Goal: Use online tool/utility: Utilize a website feature to perform a specific function

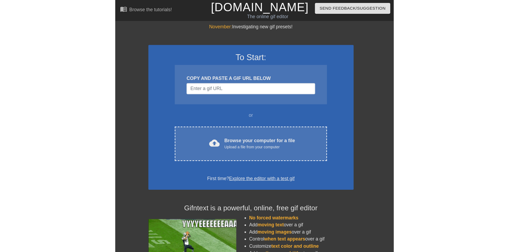
scroll to position [0, 4]
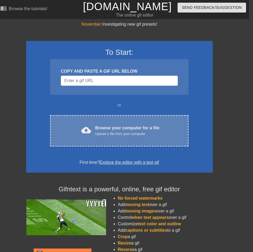
click at [110, 137] on div "cloud_upload Browse your computer for a file Upload a file from your computer C…" at bounding box center [119, 130] width 138 height 31
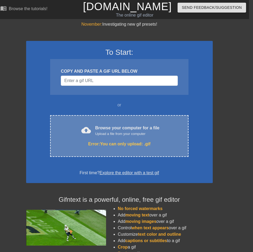
click at [91, 146] on div "Error: You can only upload: .gif" at bounding box center [119, 144] width 116 height 6
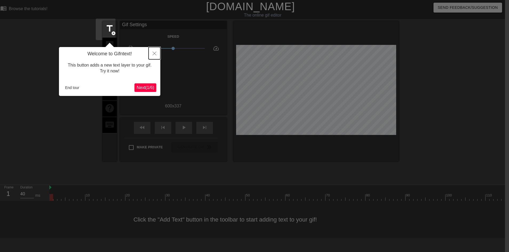
click at [156, 54] on icon "Close" at bounding box center [155, 54] width 4 height 4
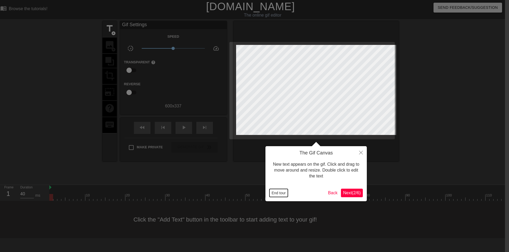
drag, startPoint x: 280, startPoint y: 192, endPoint x: 278, endPoint y: 190, distance: 2.8
click at [253, 192] on button "End tour" at bounding box center [279, 193] width 18 height 8
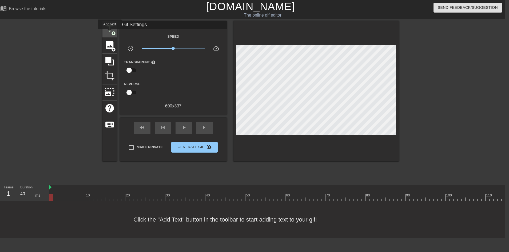
click at [110, 33] on span "title" at bounding box center [110, 28] width 10 height 10
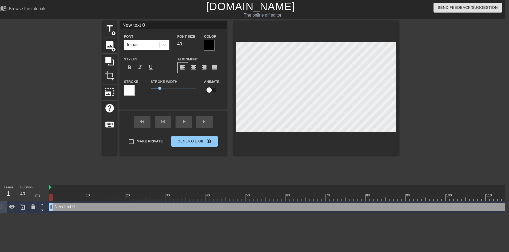
scroll to position [0, 1]
type input "V"
type textarea "V"
type input "VB"
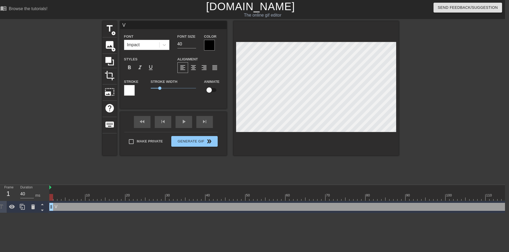
type textarea "VB"
type input "V"
type textarea "V"
type input "М"
type textarea "М"
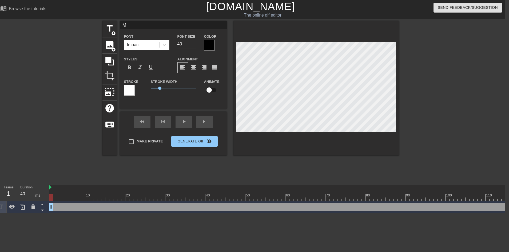
type input "МИ"
type textarea "МИ"
type input "М"
type textarea "М"
type input "МИ"
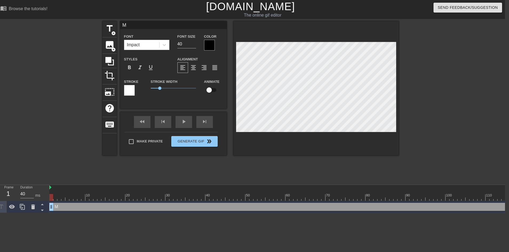
type textarea "МИ"
type input "МИШ"
type textarea "МИШ"
type input "МИША"
type textarea "МИША"
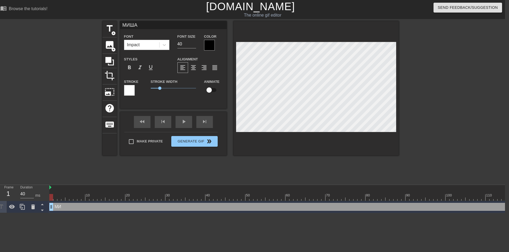
type input "МИША"
type textarea "МИША"
type input "МИША [PERSON_NAME]"
type textarea "МИША [PERSON_NAME]"
type input "МИША ОБ"
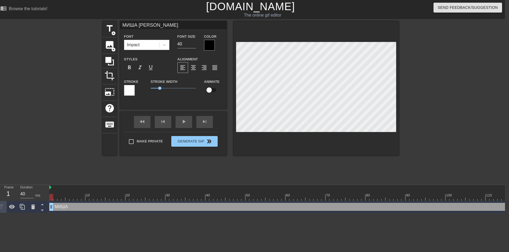
type textarea "МИША ОБ"
type input "МИША ОБЪ"
type textarea "МИША ОБЪ"
type input "МИША ОБЪЯ"
type textarea "МИША ОБЪЯ"
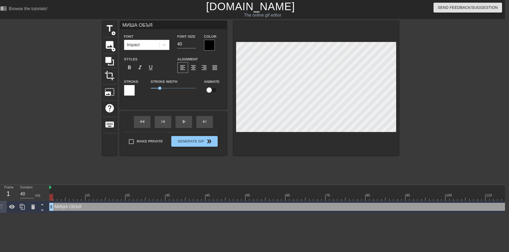
type input "МИША ОБЪЯС"
type textarea "МИША ОБЪЯС"
type input "МИША ОБЪЯСН"
type textarea "МИША ОБЪЯСН"
type input "МИША ОБЪЯСНЯ"
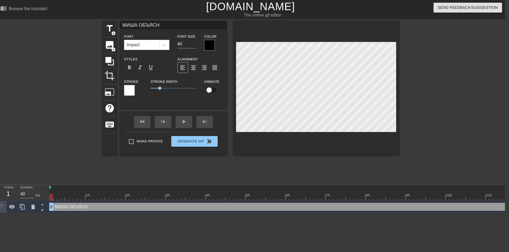
type textarea "МИША ОБЪЯСНЯ"
type input "МИША ОБЪЯСНЯЕ"
type textarea "МИША ОБЪЯСНЯЕ"
type input "МИША ОБЪЯСНЯЕТ"
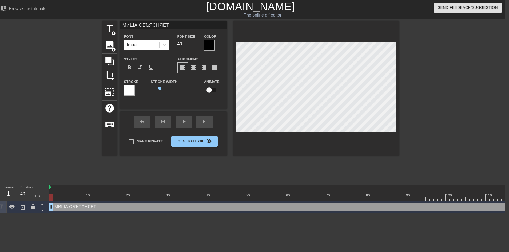
type textarea "МИША ОБЪЯСНЯЕТ"
click at [163, 44] on icon at bounding box center [164, 44] width 5 height 5
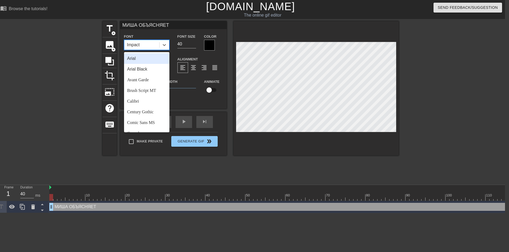
click at [145, 48] on div "Impact" at bounding box center [141, 45] width 35 height 10
click at [145, 46] on div "Impact" at bounding box center [141, 45] width 35 height 10
click at [142, 57] on div "Arial" at bounding box center [146, 58] width 45 height 11
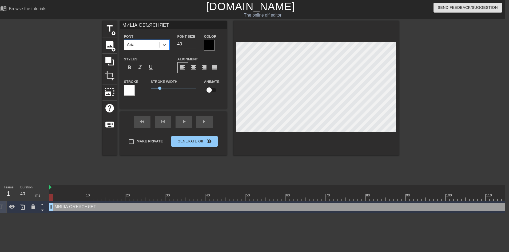
click at [148, 44] on div "Arial" at bounding box center [141, 45] width 35 height 10
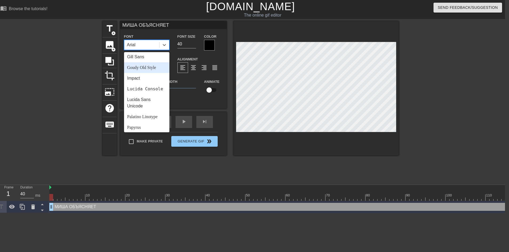
scroll to position [122, 0]
click at [149, 78] on div "Impact" at bounding box center [146, 75] width 45 height 11
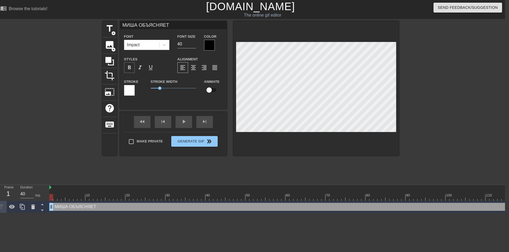
click at [128, 69] on span "format_bold" at bounding box center [129, 67] width 6 height 6
click at [203, 43] on div "Color" at bounding box center [213, 41] width 27 height 17
click at [206, 44] on div at bounding box center [209, 45] width 11 height 11
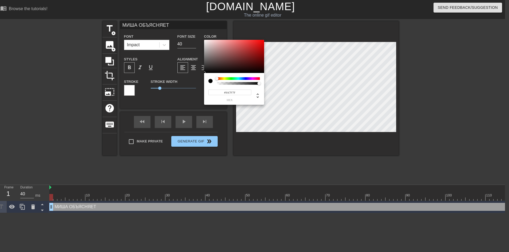
type input "#FFFFFF"
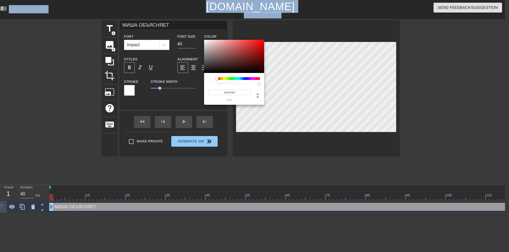
drag, startPoint x: 213, startPoint y: 51, endPoint x: 162, endPoint y: -5, distance: 75.2
click at [204, 40] on div at bounding box center [234, 56] width 60 height 33
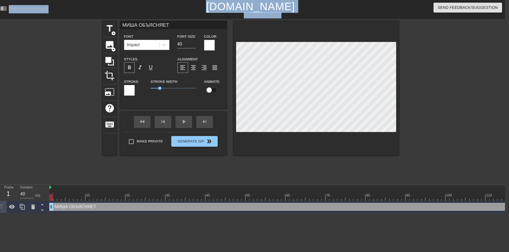
click at [133, 87] on div at bounding box center [129, 90] width 11 height 11
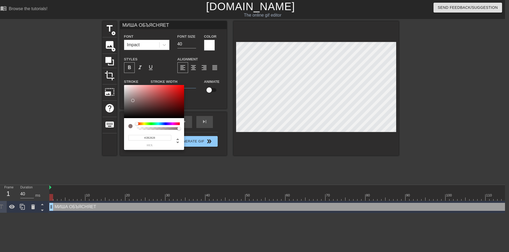
type input "#000000"
drag, startPoint x: 133, startPoint y: 100, endPoint x: 93, endPoint y: 138, distance: 54.8
click at [124, 118] on div at bounding box center [154, 101] width 60 height 33
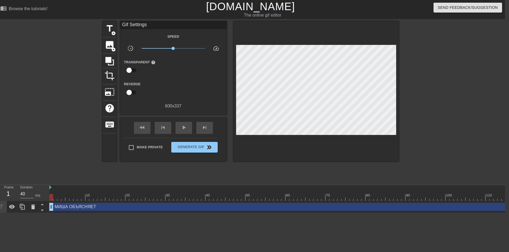
click at [133, 206] on div "[PERSON_NAME] ОБЪЯСНЯЕТ drag_handle drag_handle" at bounding box center [425, 207] width 753 height 8
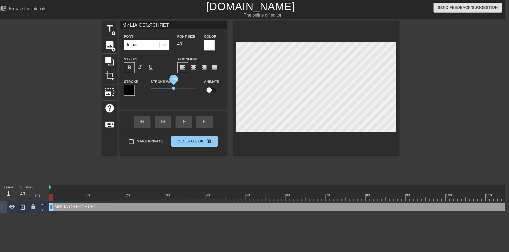
drag, startPoint x: 161, startPoint y: 89, endPoint x: 174, endPoint y: 89, distance: 12.5
click at [174, 89] on span "2.55" at bounding box center [173, 87] width 3 height 3
click at [198, 41] on div "Font Size 40" at bounding box center [187, 41] width 27 height 17
type input "55"
click at [195, 42] on input "55" at bounding box center [187, 44] width 19 height 9
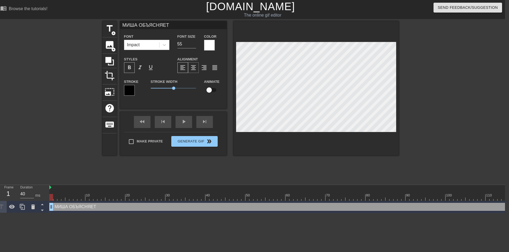
click at [189, 68] on div "format_align_center" at bounding box center [193, 67] width 11 height 11
click at [183, 68] on span "format_align_left" at bounding box center [183, 67] width 6 height 6
click at [164, 36] on div "Font Impact" at bounding box center [146, 41] width 45 height 17
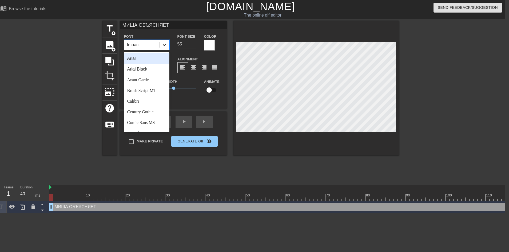
click at [166, 46] on icon at bounding box center [164, 44] width 5 height 5
click at [155, 61] on div "Arial" at bounding box center [146, 58] width 45 height 11
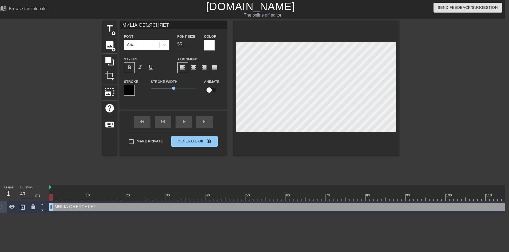
click at [134, 70] on div "format_bold" at bounding box center [129, 67] width 11 height 11
click at [132, 69] on span "format_bold" at bounding box center [129, 67] width 6 height 6
click at [164, 44] on icon at bounding box center [164, 44] width 5 height 5
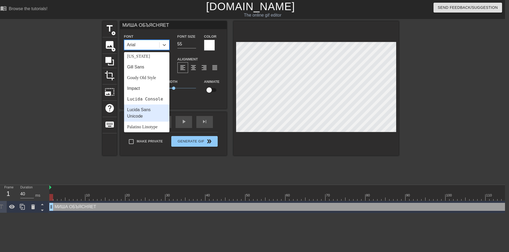
scroll to position [91, 0]
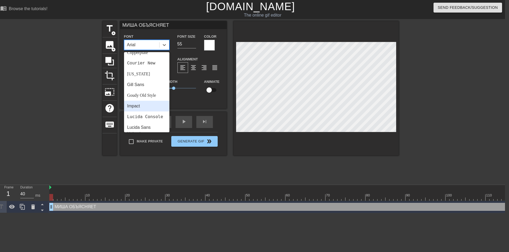
click at [141, 110] on div "Impact" at bounding box center [146, 106] width 45 height 11
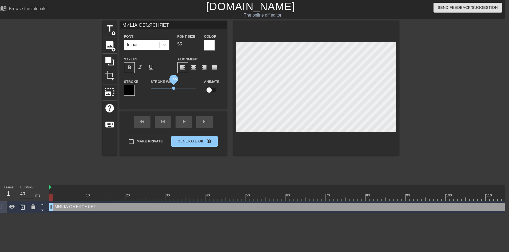
click at [173, 88] on span "2.55" at bounding box center [173, 87] width 3 height 3
click at [130, 70] on span "format_bold" at bounding box center [129, 67] width 6 height 6
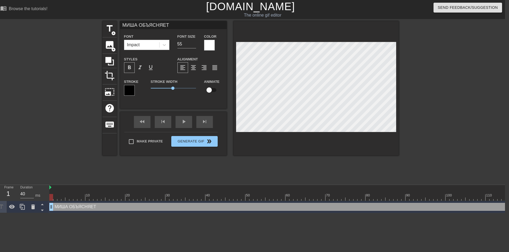
click at [253, 44] on div at bounding box center [317, 88] width 166 height 134
type input "МИШSА ОБЪЯСНЯЕТ"
type textarea "МИШSА ОБЪЯСНЯЕТ"
type input "МИШSDА ОБЪЯСНЯЕТ"
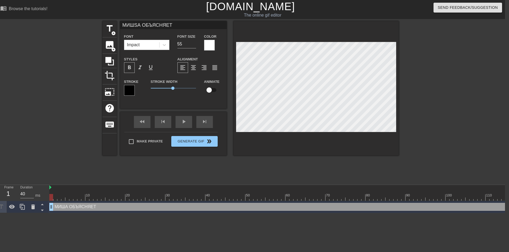
type textarea "МИШSDА ОБЪЯСНЯЕТ"
type input "МИШSDFА ОБЪЯСНЯЕТ"
type textarea "МИШSDFА ОБЪЯСНЯЕТ"
type input "МИШSDFSА ОБЪЯСНЯЕТ"
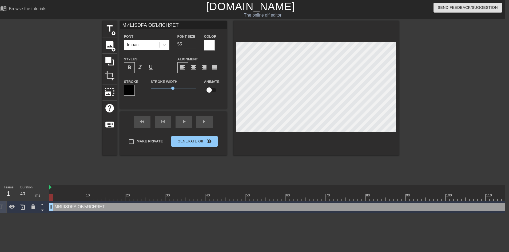
type textarea "МИШSDFSА ОБЪЯСНЯЕТ"
type input "МИШSDFSDА ОБЪЯСНЯЕТ"
type textarea "МИШSDFSDА ОБЪЯСНЯЕТ"
type input "МИШSDFSА ОБЪЯСНЯЕТ"
type textarea "МИШSDFSА ОБЪЯСНЯЕТ"
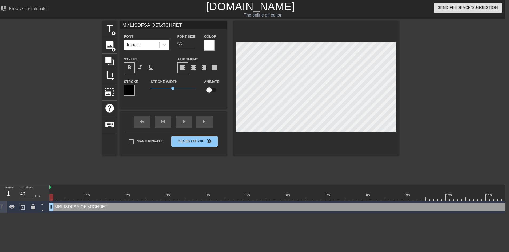
type input "МИШSDFА ОБЪЯСНЯЕТ"
type textarea "МИШSDFА ОБЪЯСНЯЕТ"
type input "МИШSDА ОБЪЯСНЯЕТ"
type textarea "МИШSDА ОБЪЯСНЯЕТ"
type input "МИШSА ОБЪЯСНЯЕТ"
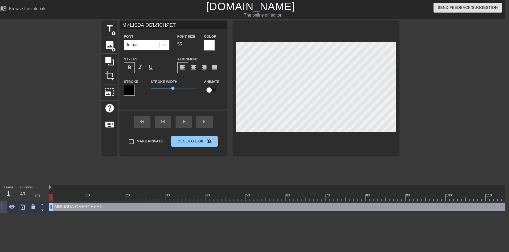
type textarea "МИШSА ОБЪЯСНЯЕТ"
type input "МИША ОБЪЯСНЯЕТ"
type textarea "МИША ОБЪЯСНЯЕТ"
click at [133, 68] on div "format_bold" at bounding box center [129, 67] width 11 height 11
type input "МИШАS ОБЪЯСНЯЕТ"
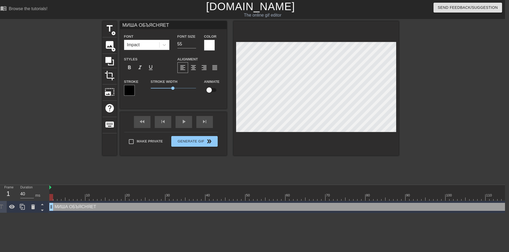
type textarea "МИШАS ОБЪЯСНЯЕТ"
type input "МИШАSD ОБЪЯСНЯЕТ"
type textarea "МИШАSD ОБЪЯСНЯЕТ"
type input "МИШАSDF ОБЪЯСНЯЕТ"
type textarea "МИШАSDF ОБЪЯСНЯЕТ"
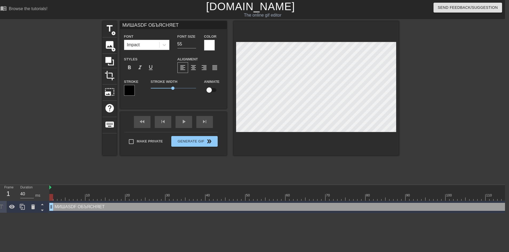
type input "МИШАSD ОБЪЯСНЯЕТ"
type textarea "МИШАSD ОБЪЯСНЯЕТ"
type input "МИШАS ОБЪЯСНЯЕТ"
type textarea "МИШАS ОБЪЯСНЯЕТ"
click at [128, 68] on span "format_bold" at bounding box center [129, 67] width 6 height 6
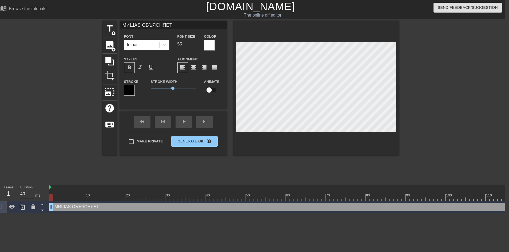
scroll to position [0, 1]
type input "МИША ОБЪЯСНЯЕТ"
type textarea "МИША ОБЪЯСНЯЕТ"
drag, startPoint x: 173, startPoint y: 87, endPoint x: 156, endPoint y: 84, distance: 17.3
click at [156, 86] on span "0.55" at bounding box center [155, 87] width 3 height 3
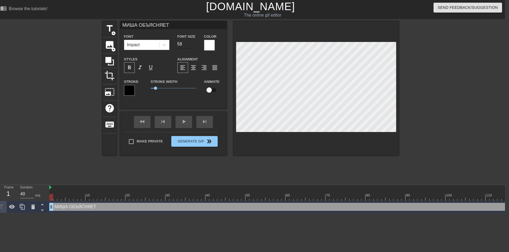
click at [195, 43] on input "58" at bounding box center [187, 44] width 19 height 9
click at [194, 46] on input "57" at bounding box center [187, 44] width 19 height 9
click at [194, 46] on input "56" at bounding box center [187, 44] width 19 height 9
click at [194, 46] on input "55" at bounding box center [187, 44] width 19 height 9
click at [194, 46] on input "54" at bounding box center [187, 44] width 19 height 9
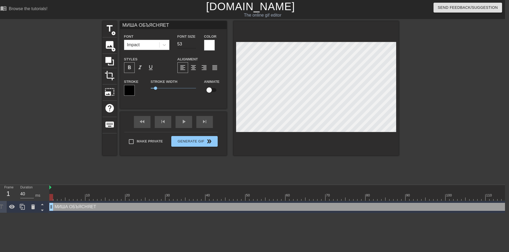
click at [194, 46] on input "53" at bounding box center [187, 44] width 19 height 9
click at [194, 41] on input "53" at bounding box center [187, 44] width 19 height 9
click at [194, 42] on input "54" at bounding box center [187, 44] width 19 height 9
type input "55"
click at [194, 42] on input "55" at bounding box center [187, 44] width 19 height 9
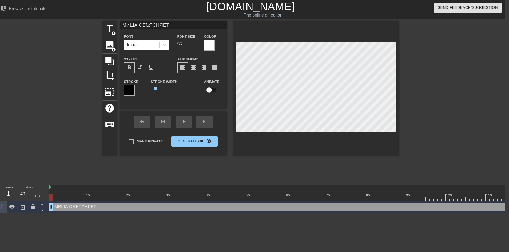
scroll to position [0, 2]
type input "МИША ОБЯСНЯЕТ"
type textarea "МИША ОБЯСНЯЕТ"
type input "МИША ОБMЯСНЯЕТ"
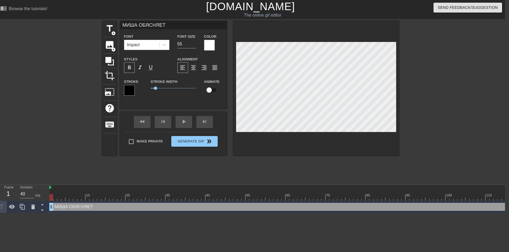
type textarea "МИША ОБMЯСНЯЕТ"
type input "МИША ОБЯСНЯЕТ"
type textarea "МИША ОБЯСНЯЕТ"
type input "МИША ОБ,ЯСНЯЕТ"
type textarea "МИША ОБ,ЯСНЯЕТ"
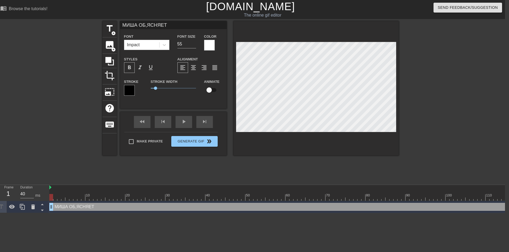
type input "МИША ОБЯСНЯЕТ"
type textarea "МИША ОБЯСНЯЕТ"
type input "МИША ОББЯСНЯЕТ"
type textarea "МИША ОББЯСНЯЕТ"
type input "МИША ОБЯСНЯЕТ"
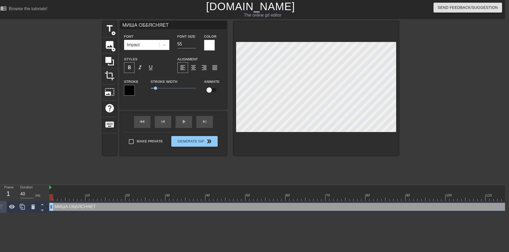
type textarea "МИША ОБЯСНЯЕТ"
type input "[PERSON_NAME]"
type textarea "[PERSON_NAME]"
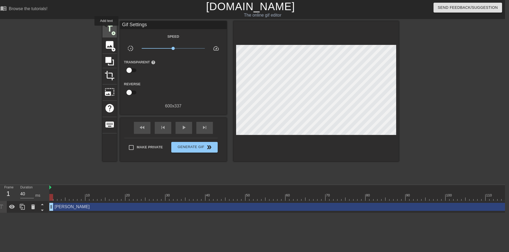
click at [107, 29] on span "title" at bounding box center [110, 28] width 10 height 10
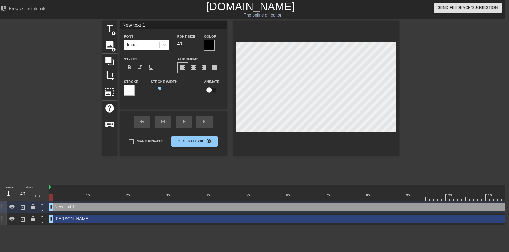
scroll to position [0, 1]
type input "NС"
type textarea "NС"
type input "N"
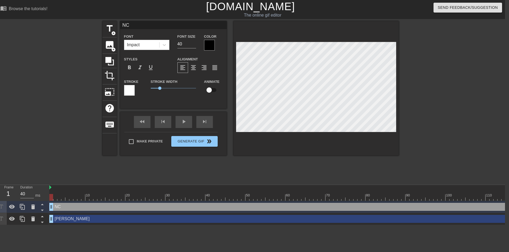
type textarea "N"
type input "С"
type textarea "СУ"
type input "[DEMOGRAPHIC_DATA]"
type textarea "[DEMOGRAPHIC_DATA]"
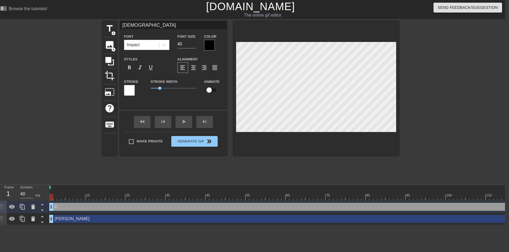
type input "СУКО"
type textarea "СУКО"
type input "[DEMOGRAPHIC_DATA]"
type textarea "[DEMOGRAPHIC_DATA]"
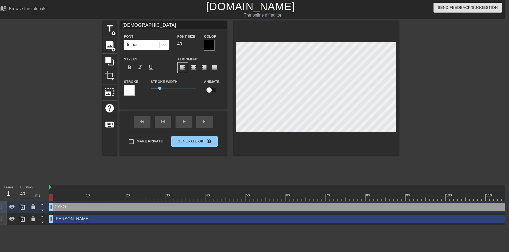
scroll to position [0, 0]
type input "СУ"
type textarea "СУ"
type input "С"
type textarea "С"
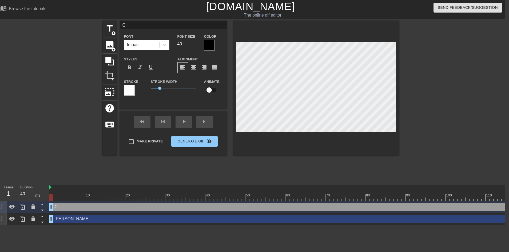
type input "СК"
type textarea "СК"
type input "СКО"
type textarea "СКО"
type input "СКОЛ"
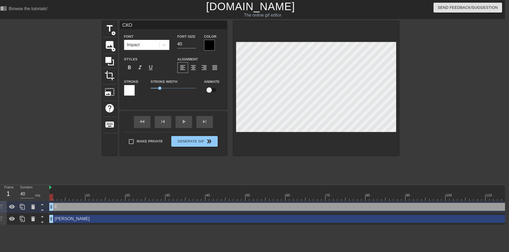
type textarea "СКОЛ"
type input "СКОЛЬ"
type textarea "СКОЛЬ"
type input "СКОЛЬК"
type textarea "СКОЛЬК"
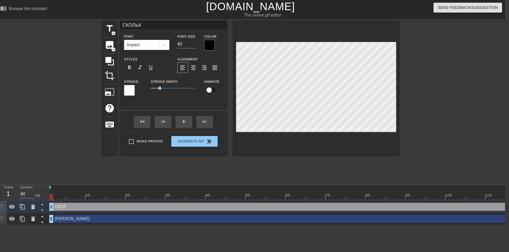
type input "СКОЛЬКО"
type textarea "СКОЛЬКО"
type input "СКОЛЬКО"
type textarea "СКОЛЬКО"
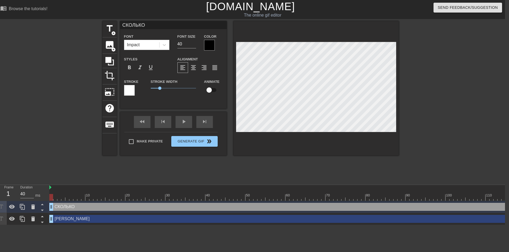
type input "СКОЛЬКО М"
type textarea "СКОЛЬКО М"
type input "СКОЛЬКО МН"
type textarea "СКОЛЬКО МНО"
type input "СКОЛЬКО МНО"
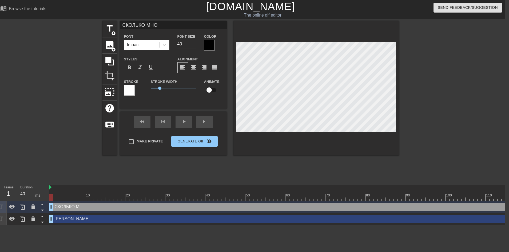
type textarea "СКОЛЬКО МНОГ"
type input "СКОЛЬКО МНОГО"
type textarea "СКОЛЬКО МНОГО"
type input "СКОЛЬКО МНОГО"
type textarea "СКОЛЬКО МНОГО"
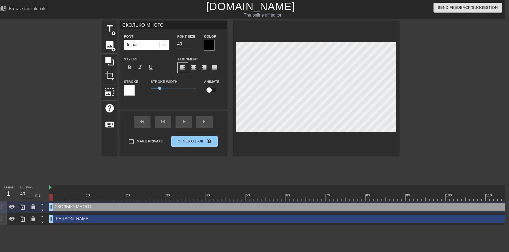
type input "СКОЛЬКО МНОГО Л"
type textarea "СКОЛЬКО МНОГО Л"
type input "СКОЛЬКО МНОГО ЛЕ"
type textarea "СКОЛЬКО МНОГО ЛЕ"
type input "СКОЛЬКО МНОГО ЛЕТ"
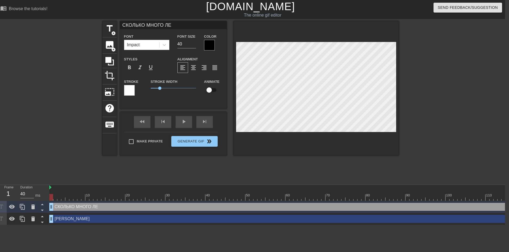
type textarea "СКОЛЬКО МНОГО ЛЕТ"
type input "СКОЛЬКО МНОГО ЛЕТ"
type textarea "СКОЛЬКО МНОГО ЛЕТ"
type input "СКОЛЬКО МНОГО ЛЕТ"
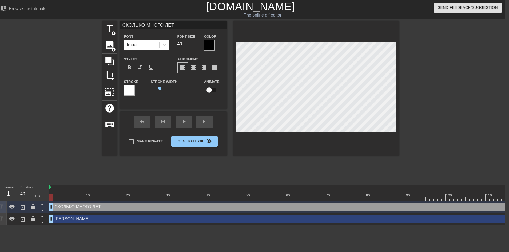
type textarea "СКОЛЬКО МНОГО ЛЕТ"
type input "СКОЛЬКО МНОГО ЛЕТ"
type textarea "СКОЛЬКО МНОГО ЛЕТ"
type input "СКОЛЬКО МНОГО ЛЕТ С"
type textarea "СКОЛЬКО МНОГО ЛЕТ С"
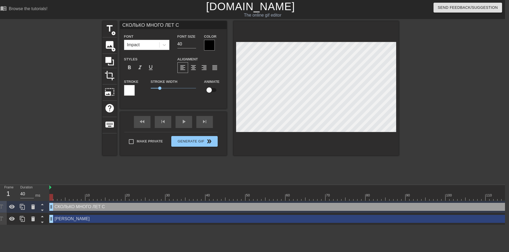
type input "СКОЛЬКО МНОГО ЛЕТ СТ"
type textarea "СКОЛЬКО МНОГО ЛЕТ СТ"
type input "СКОЛЬКО МНОГО ЛЕТ СТР"
type textarea "СКОЛЬКО МНОГО ЛЕТ СТР"
type input "СКОЛЬКО МНОГО ЛЕТ СТРА"
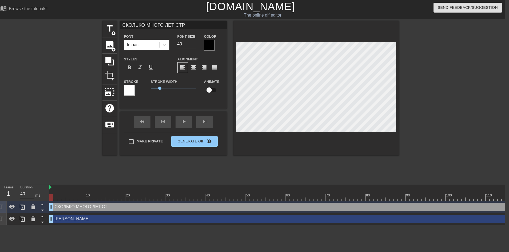
type textarea "СКОЛЬКО МНОГО ЛЕТ СТРА"
type input "СКОЛЬКО МНОГО ЛЕТ СТРАД"
type textarea "СКОЛЬКО МНОГО ЛЕТ СТРАД"
type input "СКОЛЬКО МНОГО ЛЕТ СТРАДА"
type textarea "СКОЛЬКО МНОГО ЛЕТ СТРАДА"
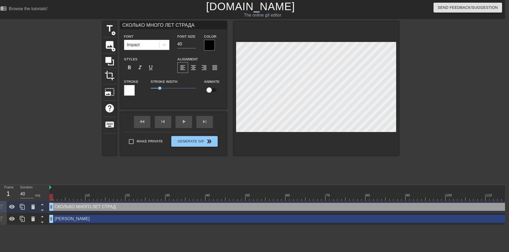
type input "СКОЛЬКО МНОГО ЛЕТ СТРАДАЛ"
type textarea "СКОЛЬКО МНОГО ЛЕТ СТРАДАЛ"
type input "СКОЛЬКО МНОГО ЛЕТ СТРАДАЛ"
type textarea "СКОЛЬКО МНОГО ЛЕТ СТРАДАЛ"
type input "СКОЛЬКО МНОГО ЛЕТ СТРАДАЛ С"
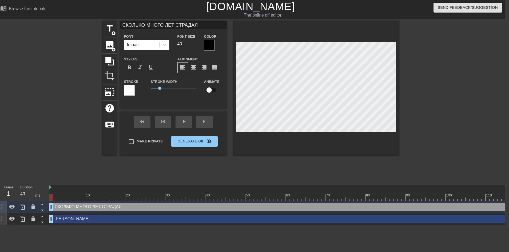
type textarea "СКОЛЬКО МНОГО ЛЕТ СТРАДАЛ С"
type input "СКОЛЬКО МНОГО ЛЕТ СТРАДАЛ"
type textarea "СКОЛЬКО МНОГО ЛЕТ СТРАДАЛ"
type input "СКОЛЬКО МНОГО ЛЕТ СТРАДАЛ"
type textarea "СКОЛЬКО МНОГО ЛЕТ СТРАДАЛ"
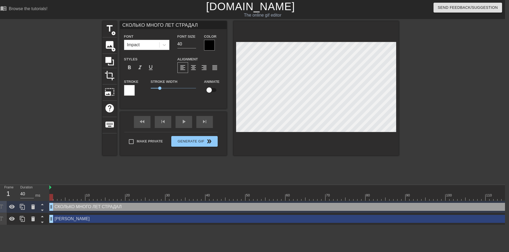
type input "СКОЛЬКО МНОГО ЛЕТ СТРАДА"
type textarea "СКОЛЬКО МНОГО ЛЕТ СТРАДА"
type input "СКОЛЬКО МНОГО ЛЕТ СТРАД"
type textarea "СКОЛЬКО МНОГО ЛЕТ СТРАД"
type input "СКОЛЬКО МНОГО ЛЕТ СТРА"
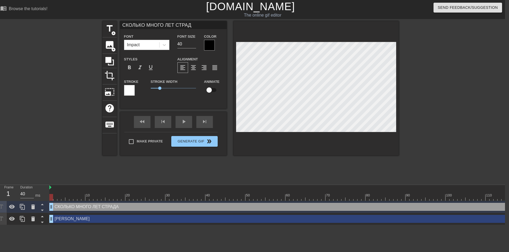
type textarea "СКОЛЬКО МНОГО ЛЕТ СТРА"
type input "СКОЛЬКО МНОГО ЛЕТ СТР"
type textarea "СКОЛЬКО МНОГО ЛЕТ СТР"
type input "СКОЛЬКО МНОГО ЛЕТ СТ"
type textarea "СКОЛЬКО МНОГО ЛЕТ СТ"
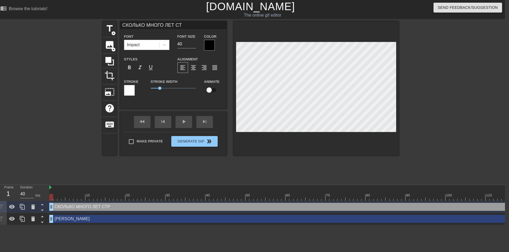
type input "СКОЛЬКО МНОГО ЛЕТ С"
type textarea "СКОЛЬКО МНОГО ЛЕТ С"
type input "СКОЛЬКО МНОГО ЛЕТ"
type textarea "СКОЛЬКО МНОГО ЛЕТ"
type input "СКОЛЬКО МНОГО ЛЕТ С"
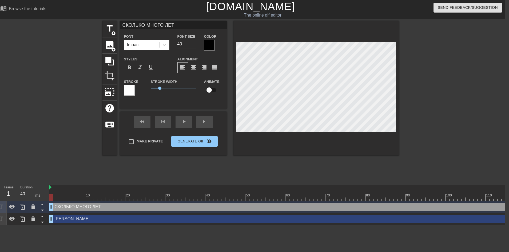
type textarea "СКОЛЬКО МНОГО ЛЕТ С"
type input "СКОЛЬКО МНОГО ЛЕТ СТ"
type textarea "СКОЛЬКО МНОГО ЛЕТ СТ"
type input "СКОЛЬКО МНОГО ЛЕТ С"
type textarea "СКОЛЬКО МНОГО ЛЕТ С"
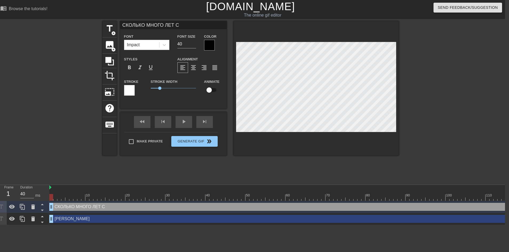
type input "СКОЛЬКО МНОГО ЛЕТ"
type textarea "СКОЛЬКО МНОГО ЛЕТ"
type input "СКОЛЬКО МНОГО ЛЕТ"
type textarea "СКОЛЬКО МНОГО ЛЕТ"
type input "СКОЛЬКО МНОГО ЛЕТ С"
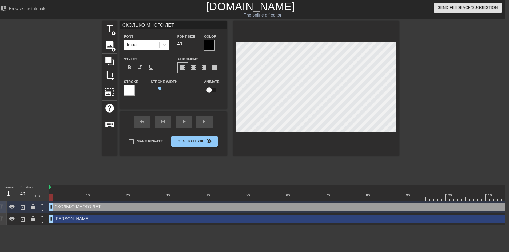
type textarea "СКОЛЬКО МНОГО ЛЕТ С"
type input "СКОЛЬКО МНОГО ЛЕТ СТ"
type textarea "СКОЛЬКО МНОГО ЛЕТ СТ"
type input "СКОЛЬКО МНОГО ЛЕТ С"
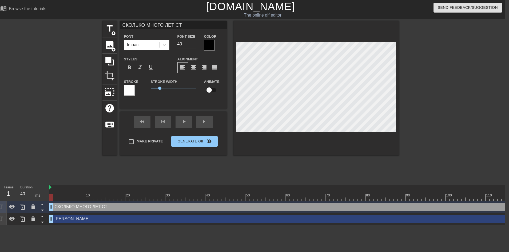
type textarea "СКОЛЬКО МНОГО ЛЕТ С"
type input "СКОЛЬКО МНОГО ЛЕТ"
type textarea "СКОЛЬКО МНОГО ЛЕТ"
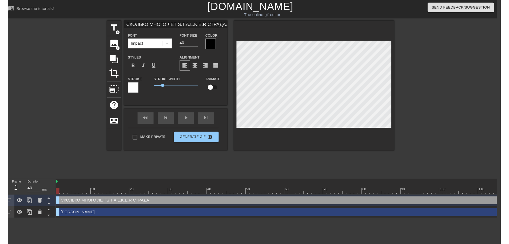
scroll to position [1, 3]
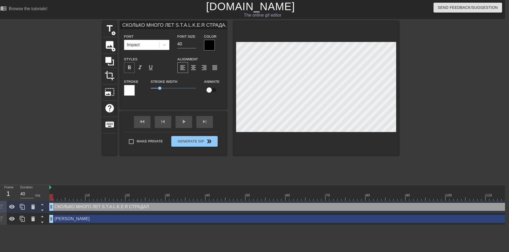
click at [132, 68] on span "format_bold" at bounding box center [129, 67] width 6 height 6
click at [134, 90] on div at bounding box center [129, 90] width 11 height 11
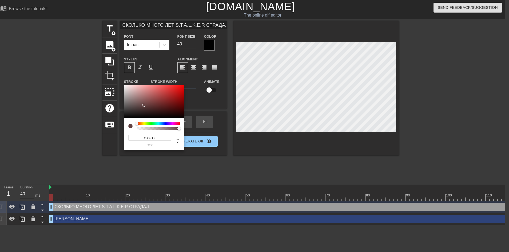
drag, startPoint x: 137, startPoint y: 100, endPoint x: 81, endPoint y: 52, distance: 73.3
click at [124, 85] on div at bounding box center [154, 101] width 60 height 33
drag, startPoint x: 150, startPoint y: 103, endPoint x: 108, endPoint y: 132, distance: 51.3
click at [124, 118] on div at bounding box center [154, 101] width 60 height 33
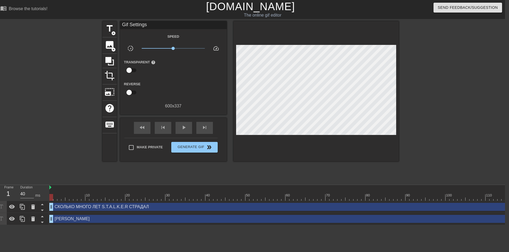
click at [212, 44] on div "Speed slow_motion_video x1.00 speed Transparent help Reverse 600 x 337" at bounding box center [173, 71] width 99 height 76
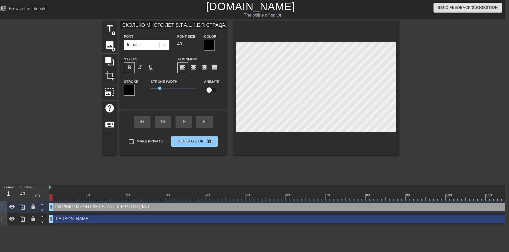
click at [211, 47] on div at bounding box center [209, 45] width 11 height 11
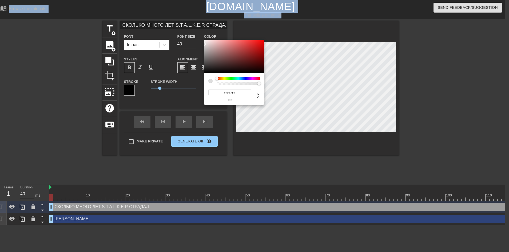
drag, startPoint x: 189, startPoint y: 34, endPoint x: 141, endPoint y: -20, distance: 72.3
click at [204, 40] on div at bounding box center [234, 56] width 60 height 33
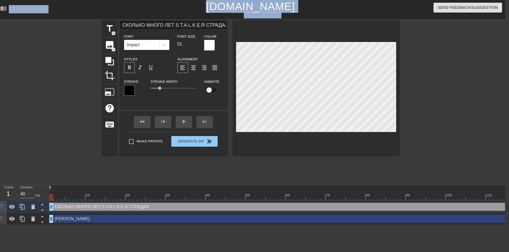
click at [193, 43] on input "51" at bounding box center [187, 44] width 19 height 9
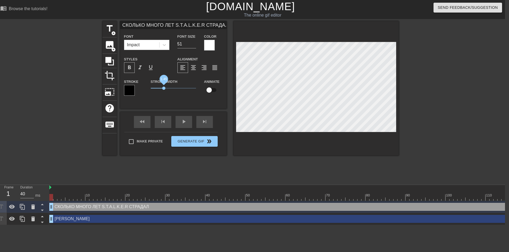
drag, startPoint x: 160, startPoint y: 87, endPoint x: 164, endPoint y: 87, distance: 3.7
click at [164, 87] on span "1.45" at bounding box center [163, 87] width 3 height 3
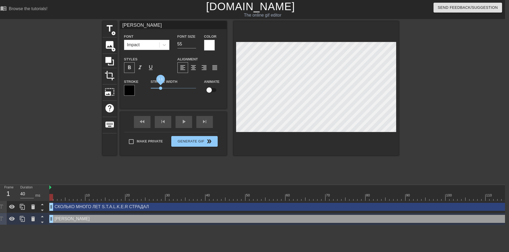
drag, startPoint x: 156, startPoint y: 88, endPoint x: 161, endPoint y: 88, distance: 4.3
click at [161, 88] on span "1.1" at bounding box center [160, 87] width 3 height 3
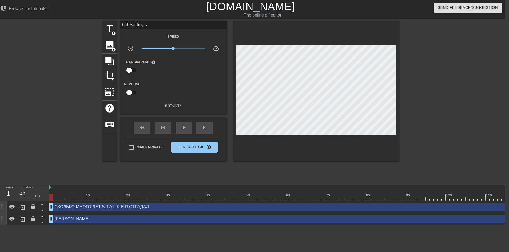
click at [71, 225] on html "menu_book Browse the tutorials! [DOMAIN_NAME] The online gif editor Send Feedba…" at bounding box center [250, 112] width 509 height 225
click at [188, 148] on span "Generate Gif double_arrow" at bounding box center [195, 147] width 42 height 6
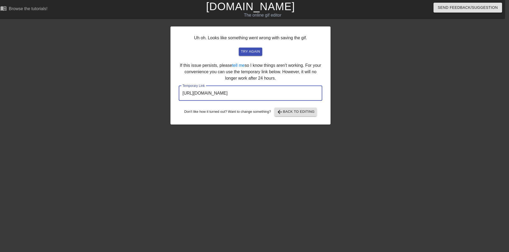
click at [253, 93] on input "[URL][DOMAIN_NAME]" at bounding box center [251, 93] width 144 height 15
drag, startPoint x: 280, startPoint y: 96, endPoint x: 297, endPoint y: 89, distance: 17.4
